Goal: Information Seeking & Learning: Learn about a topic

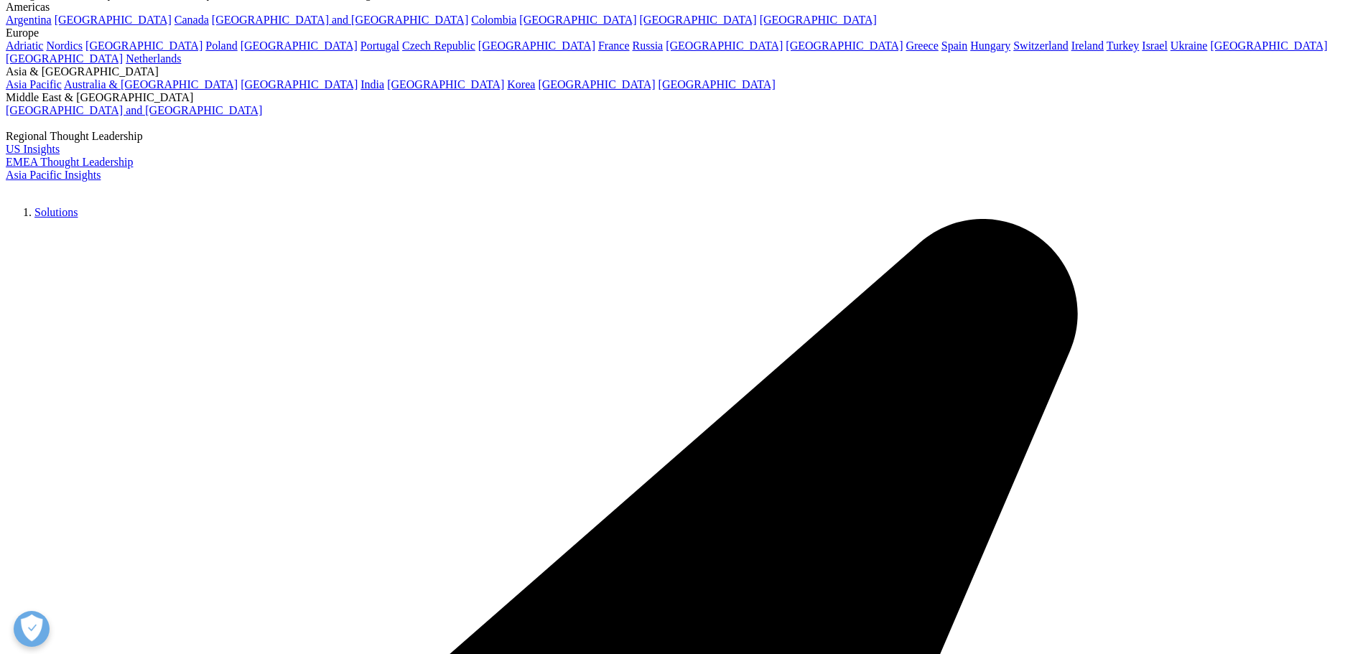
scroll to position [4165, 0]
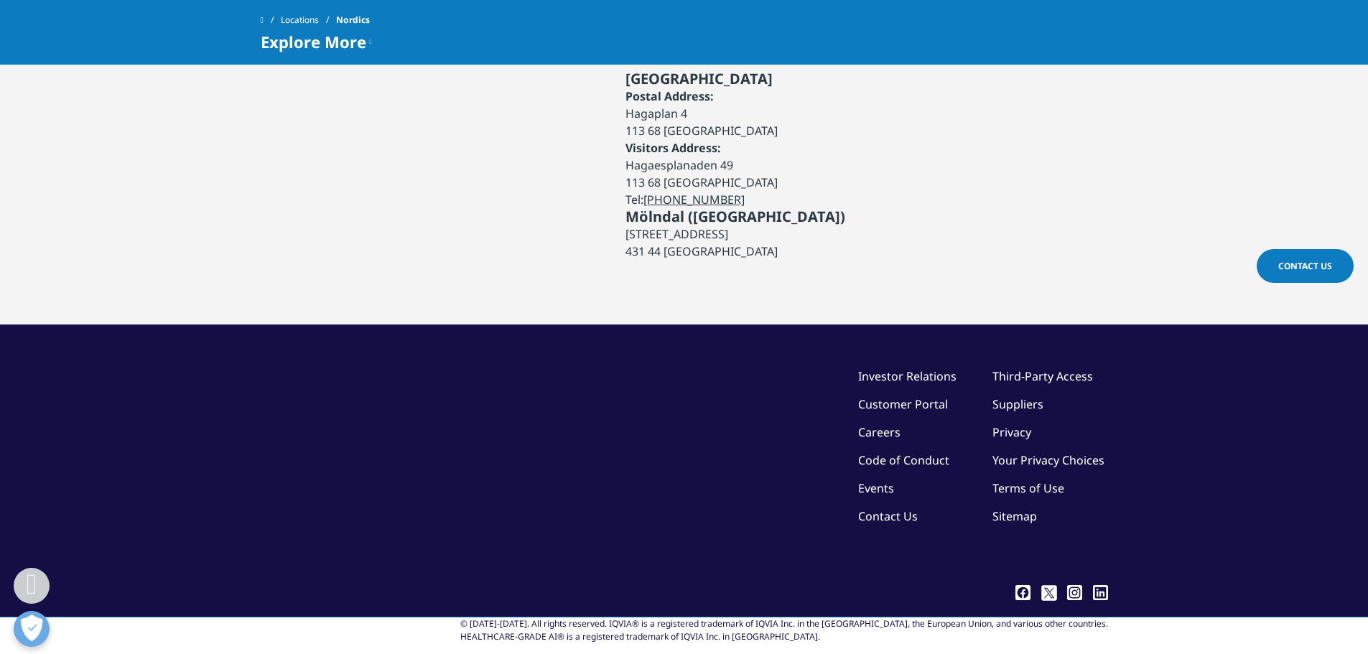
click at [1023, 585] on icon at bounding box center [1023, 592] width 15 height 15
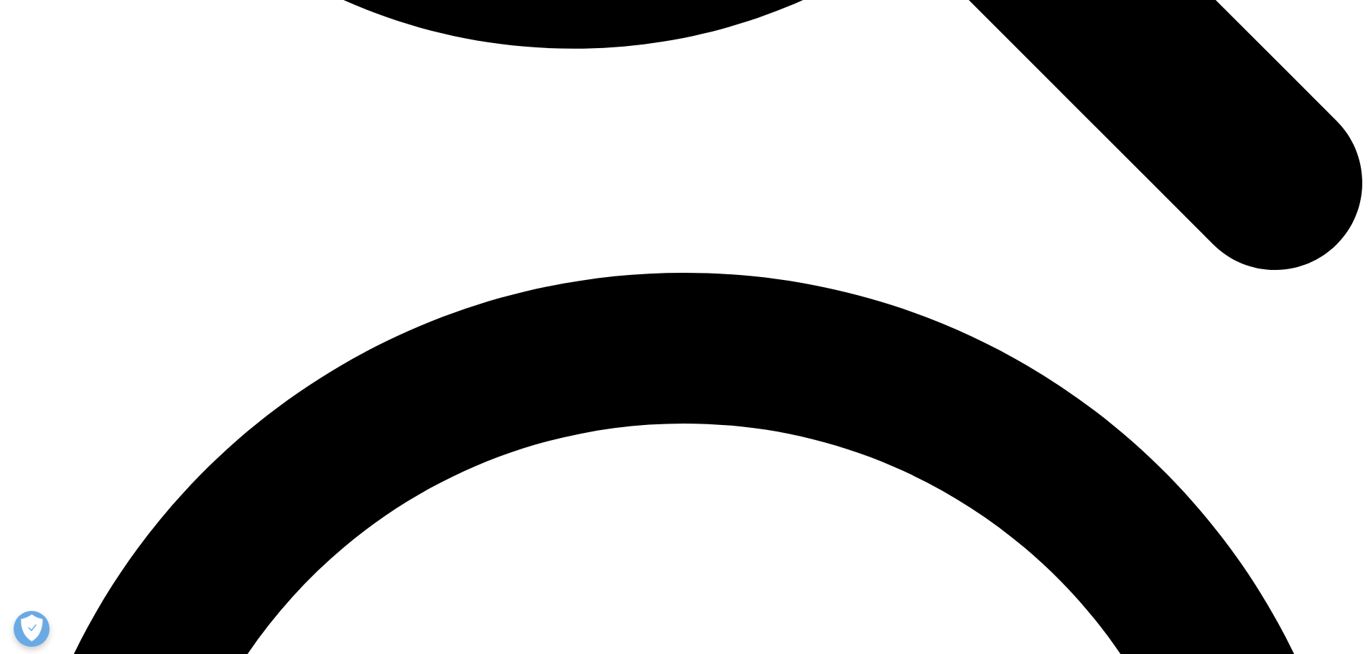
scroll to position [2470, 0]
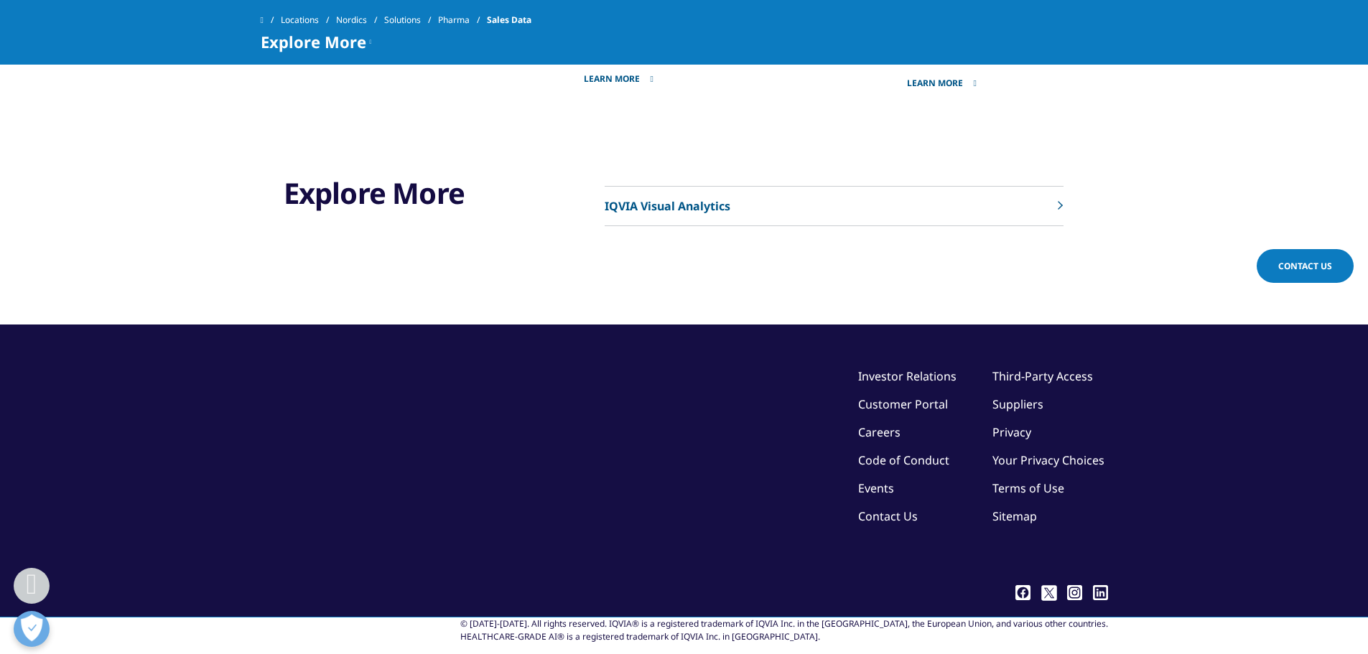
click at [1261, 131] on section "Explore More IQVIA Visual Analytics" at bounding box center [684, 225] width 1368 height 200
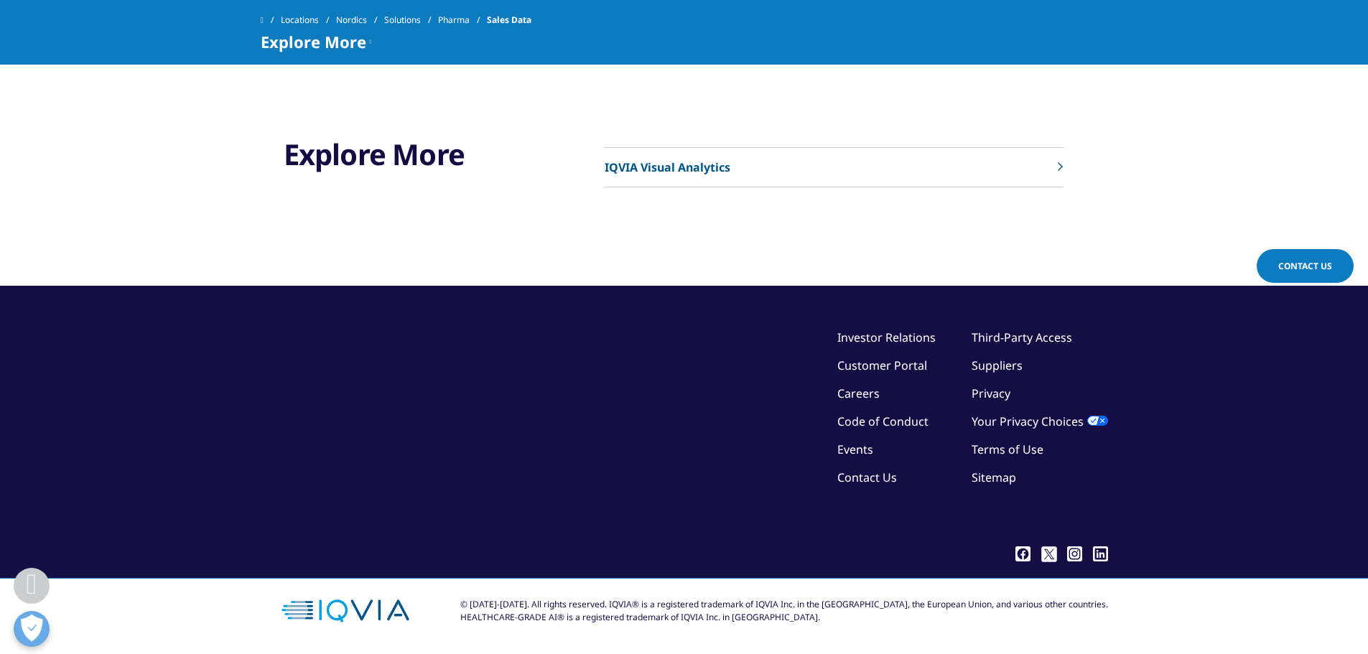
click at [1326, 272] on link "Contact Us" at bounding box center [1305, 266] width 97 height 34
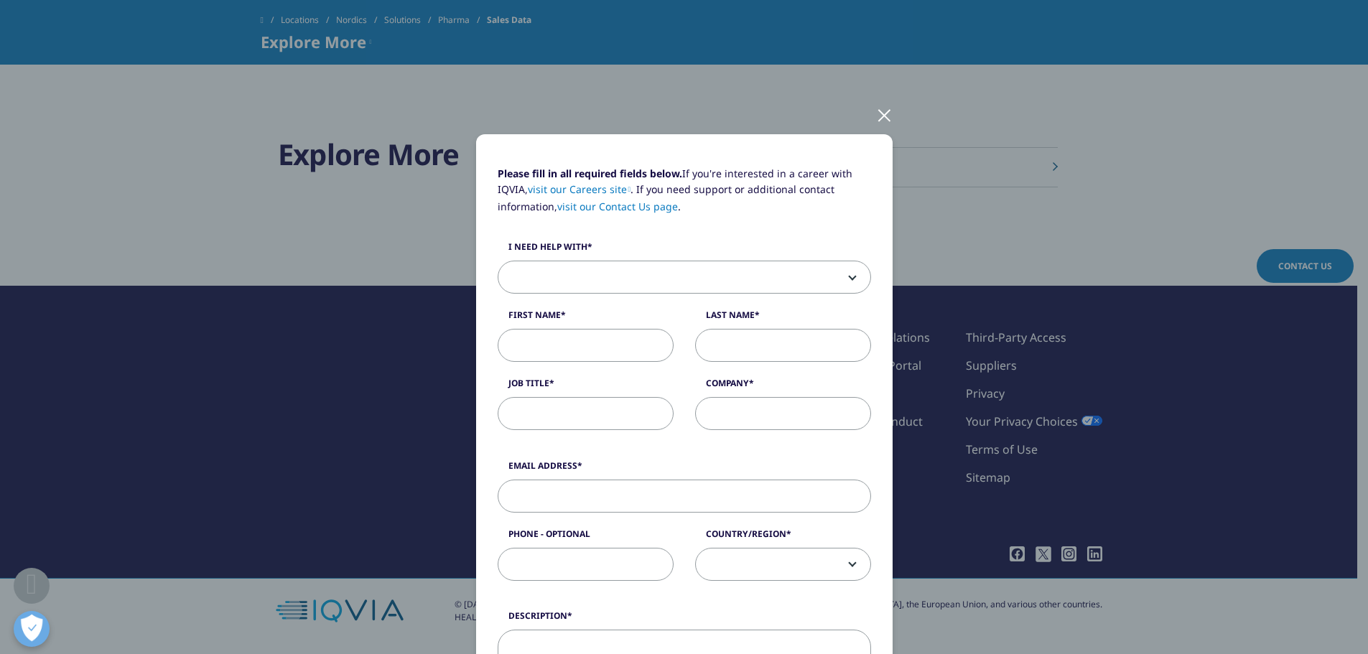
click at [882, 93] on div "Please fill in all required fields below. If you're interested in a career with…" at bounding box center [684, 597] width 847 height 1194
drag, startPoint x: 875, startPoint y: 116, endPoint x: 867, endPoint y: 134, distance: 19.9
click at [876, 131] on div at bounding box center [884, 115] width 17 height 40
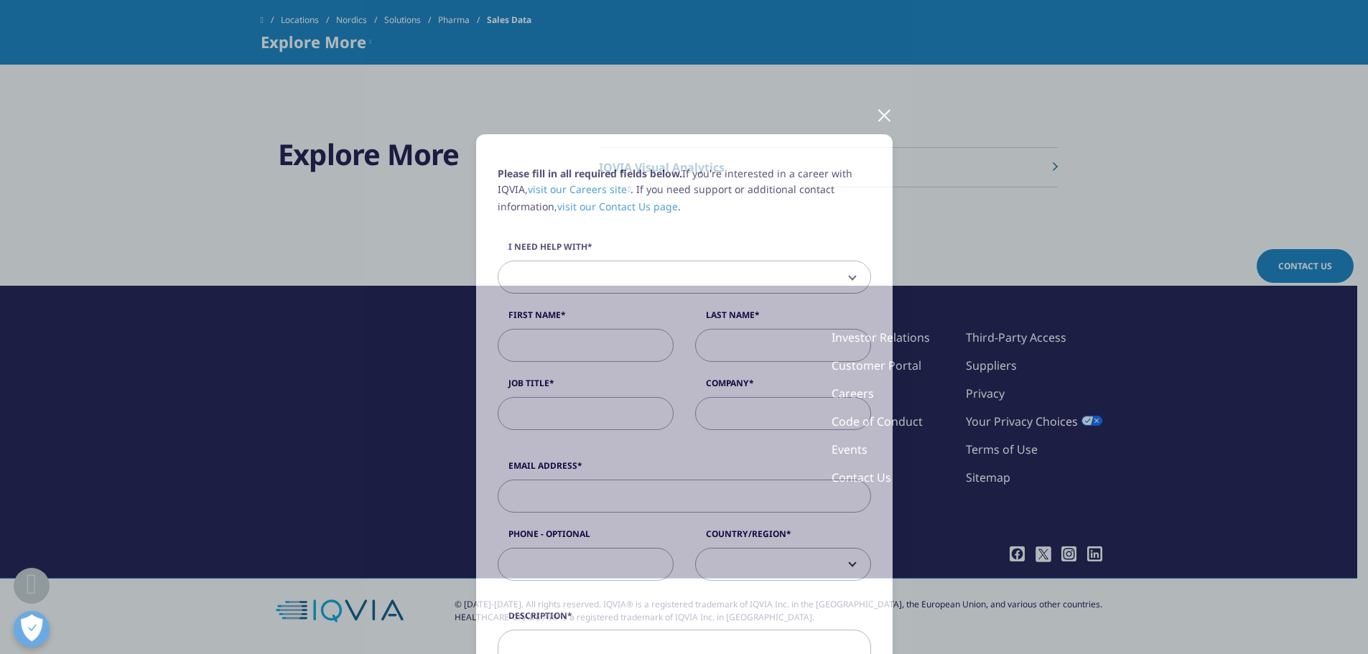
click at [880, 133] on div at bounding box center [884, 115] width 17 height 40
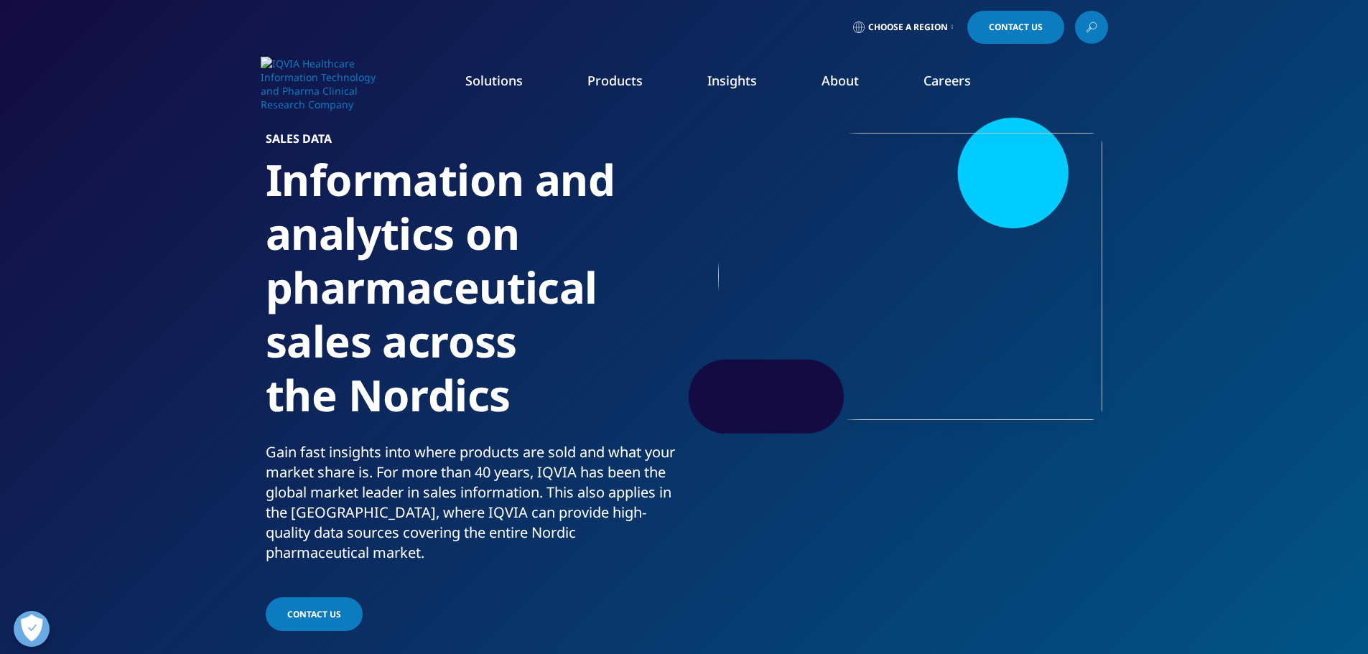
scroll to position [4, 0]
